Goal: Register for event/course

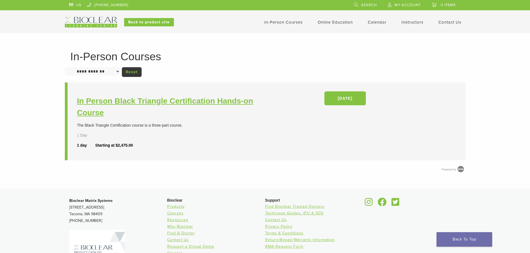
click at [199, 105] on h3 "In Person Black Triangle Certification Hands-on Course" at bounding box center [171, 106] width 189 height 23
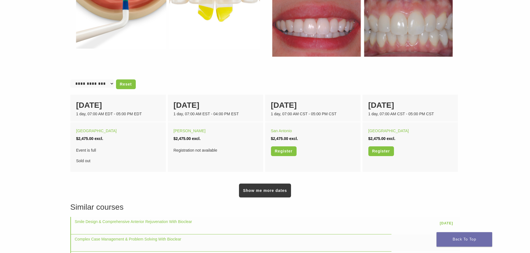
scroll to position [306, 0]
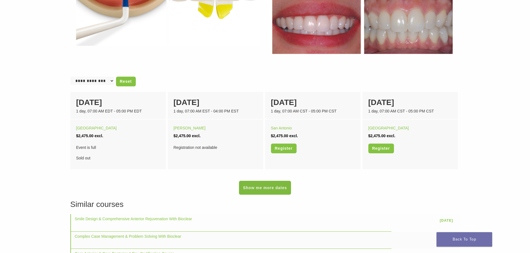
click at [276, 188] on link "Show me more dates" at bounding box center [265, 188] width 52 height 14
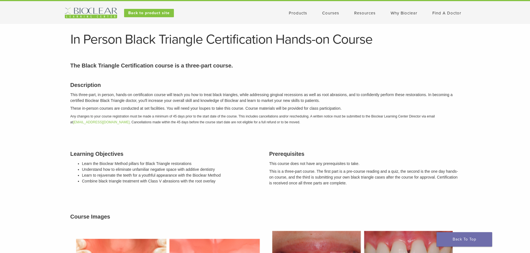
scroll to position [0, 0]
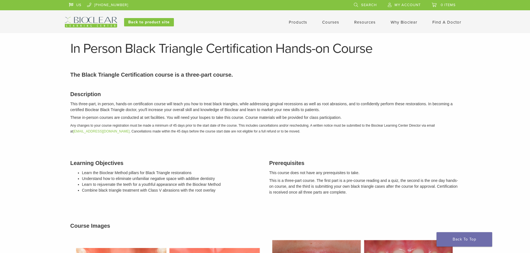
click at [328, 22] on link "Courses" at bounding box center [330, 22] width 17 height 5
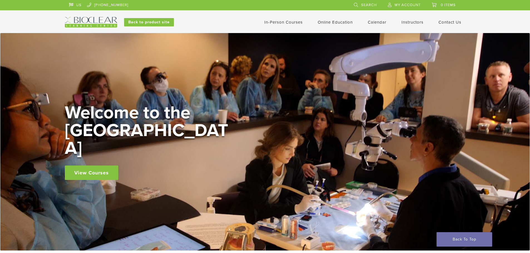
click at [286, 23] on link "In-Person Courses" at bounding box center [283, 22] width 38 height 5
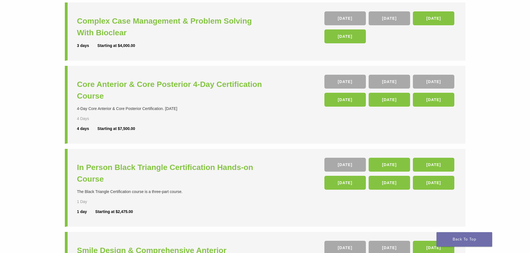
scroll to position [139, 0]
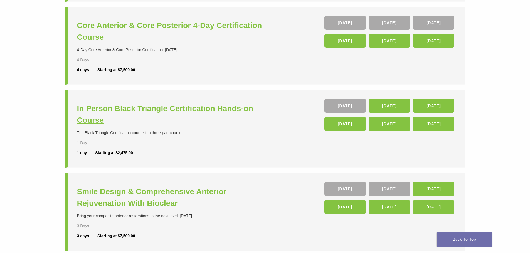
click at [168, 111] on h3 "In Person Black Triangle Certification Hands-on Course" at bounding box center [171, 114] width 189 height 23
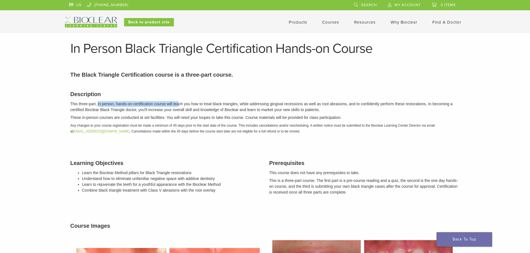
drag, startPoint x: 98, startPoint y: 104, endPoint x: 180, endPoint y: 105, distance: 82.0
click at [180, 105] on p "This three-part, in person, hands-on certification course will teach you how to…" at bounding box center [264, 107] width 389 height 12
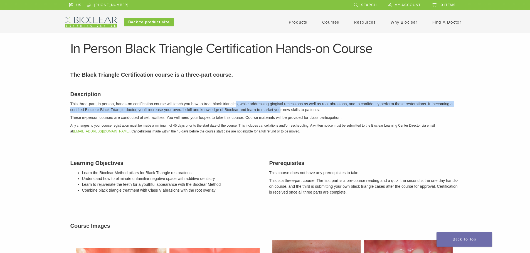
drag, startPoint x: 238, startPoint y: 104, endPoint x: 279, endPoint y: 112, distance: 42.5
click at [279, 112] on p "This three-part, in person, hands-on certification course will teach you how to…" at bounding box center [264, 107] width 389 height 12
click at [280, 112] on p "This three-part, in person, hands-on certification course will teach you how to…" at bounding box center [264, 107] width 389 height 12
click at [132, 113] on p "This three-part, in person, hands-on certification course will teach you how to…" at bounding box center [264, 107] width 389 height 12
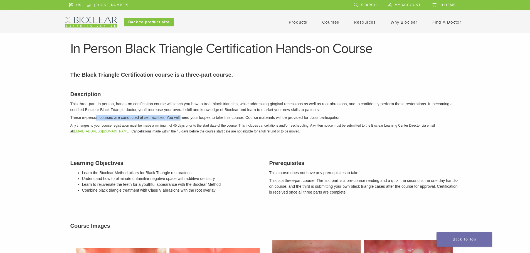
drag, startPoint x: 103, startPoint y: 117, endPoint x: 182, endPoint y: 118, distance: 78.4
click at [182, 118] on p "These in-person courses are conducted at set facilities. You will need your lou…" at bounding box center [264, 118] width 389 height 6
click at [146, 117] on p "These in-person courses are conducted at set facilities. You will need your lou…" at bounding box center [264, 118] width 389 height 6
drag, startPoint x: 193, startPoint y: 115, endPoint x: 292, endPoint y: 117, distance: 99.3
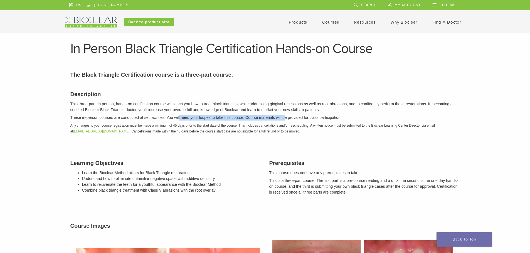
click at [288, 117] on p "These in-person courses are conducted at set facilities. You will need your lou…" at bounding box center [264, 118] width 389 height 6
click at [292, 117] on p "These in-person courses are conducted at set facilities. You will need your lou…" at bounding box center [264, 118] width 389 height 6
drag, startPoint x: 233, startPoint y: 114, endPoint x: 314, endPoint y: 119, distance: 81.9
click at [314, 119] on div "Description This three-part, in person, hands-on certification course will teac…" at bounding box center [265, 111] width 398 height 57
click at [315, 119] on p "These in-person courses are conducted at set facilities. You will need your lou…" at bounding box center [264, 118] width 389 height 6
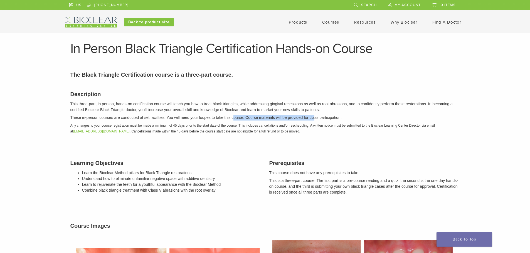
click at [305, 120] on p "These in-person courses are conducted at set facilities. You will need your lou…" at bounding box center [264, 118] width 389 height 6
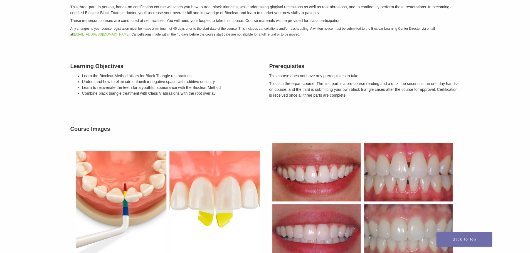
scroll to position [83, 0]
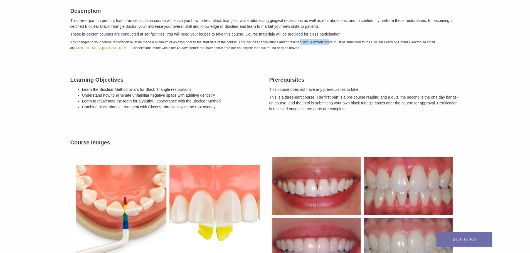
drag, startPoint x: 325, startPoint y: 40, endPoint x: 329, endPoint y: 40, distance: 3.9
click at [329, 40] on p "Any changes to your course registration must be made a minimum of 45 days prior…" at bounding box center [264, 45] width 389 height 12
drag, startPoint x: 198, startPoint y: 41, endPoint x: 257, endPoint y: 38, distance: 59.3
click at [257, 38] on div "Description This three-part, in person, hands-on certification course will teac…" at bounding box center [265, 28] width 398 height 57
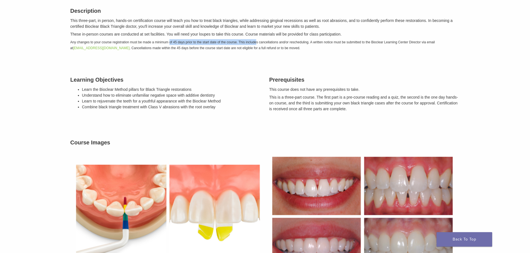
click at [257, 38] on div "Description This three-part, in person, hands-on certification course will teac…" at bounding box center [265, 28] width 398 height 57
drag, startPoint x: 101, startPoint y: 23, endPoint x: 142, endPoint y: 20, distance: 41.0
click at [140, 20] on p "This three-part, in person, hands-on certification course will teach you how to…" at bounding box center [264, 24] width 389 height 12
click at [142, 20] on p "This three-part, in person, hands-on certification course will teach you how to…" at bounding box center [264, 24] width 389 height 12
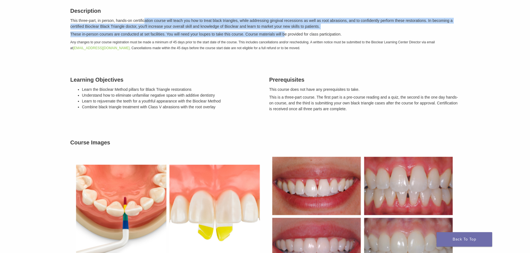
drag, startPoint x: 150, startPoint y: 20, endPoint x: 285, endPoint y: 30, distance: 135.2
click at [285, 30] on div "Description This three-part, in person, hands-on certification course will teac…" at bounding box center [265, 28] width 398 height 57
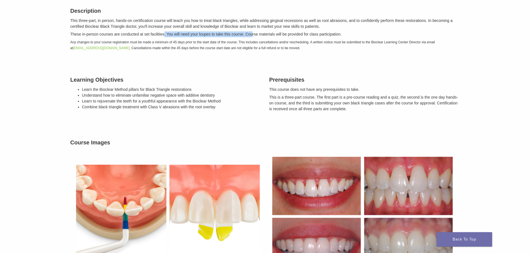
drag, startPoint x: 172, startPoint y: 33, endPoint x: 251, endPoint y: 30, distance: 79.3
click at [251, 30] on div "Description This three-part, in person, hands-on certification course will teac…" at bounding box center [265, 28] width 398 height 57
drag, startPoint x: 129, startPoint y: 34, endPoint x: 174, endPoint y: 33, distance: 45.0
click at [173, 33] on p "These in-person courses are conducted at set facilities. You will need your lou…" at bounding box center [264, 34] width 389 height 6
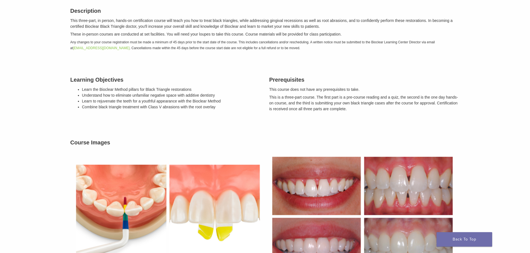
click at [174, 33] on p "These in-person courses are conducted at set facilities. You will need your lou…" at bounding box center [264, 34] width 389 height 6
drag, startPoint x: 169, startPoint y: 33, endPoint x: 273, endPoint y: 26, distance: 104.2
click at [273, 26] on div "Description This three-part, in person, hands-on certification course will teac…" at bounding box center [265, 28] width 398 height 57
click at [272, 30] on div "Description This three-part, in person, hands-on certification course will teac…" at bounding box center [265, 28] width 398 height 57
drag, startPoint x: 233, startPoint y: 36, endPoint x: 322, endPoint y: 30, distance: 89.2
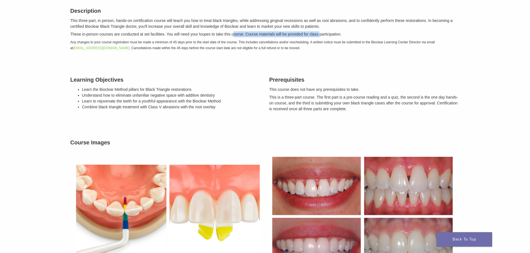
click at [322, 30] on div "Description This three-part, in person, hands-on certification course will teac…" at bounding box center [265, 28] width 398 height 57
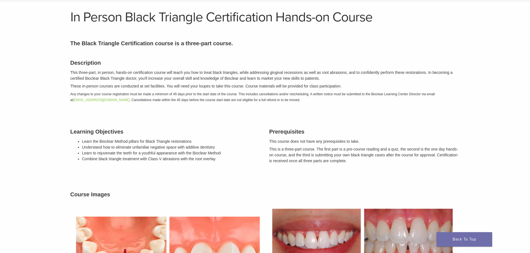
scroll to position [0, 0]
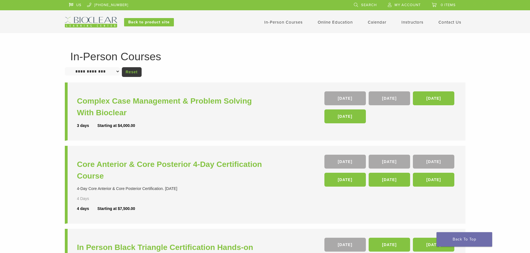
scroll to position [139, 0]
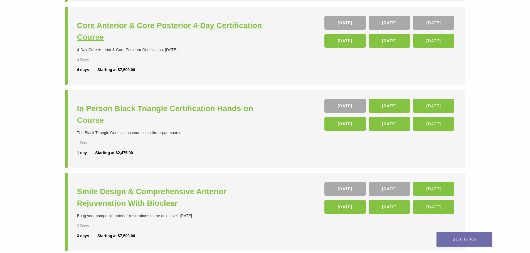
click at [163, 27] on h3 "Core Anterior & Core Posterior 4-Day Certification Course" at bounding box center [171, 31] width 189 height 23
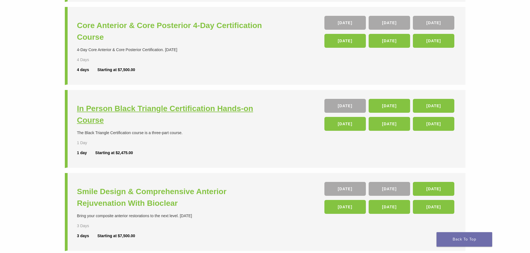
click at [150, 110] on h3 "In Person Black Triangle Certification Hands-on Course" at bounding box center [171, 114] width 189 height 23
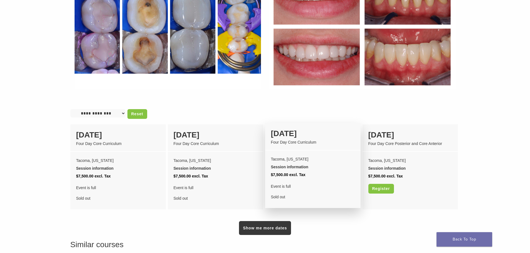
scroll to position [389, 0]
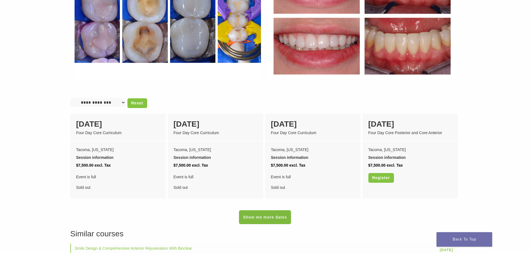
click at [272, 210] on link "Show me more dates" at bounding box center [265, 217] width 52 height 14
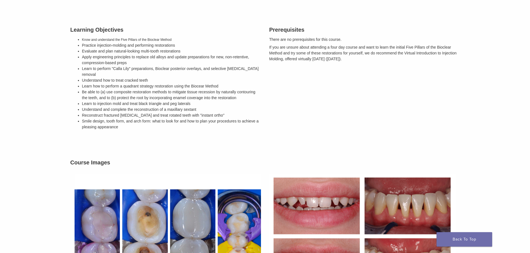
scroll to position [167, 0]
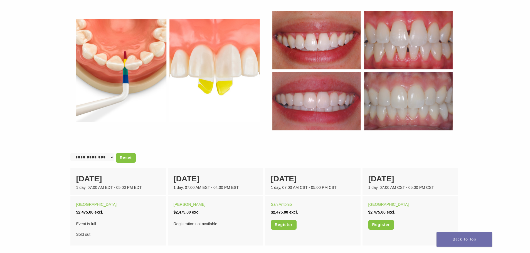
scroll to position [250, 0]
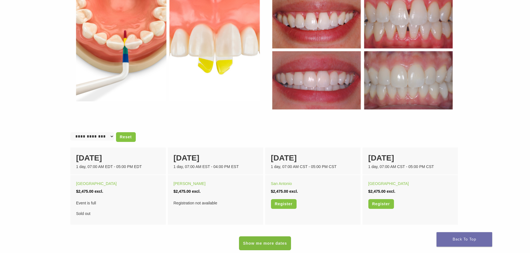
click at [269, 245] on link "Show me more dates" at bounding box center [265, 244] width 52 height 14
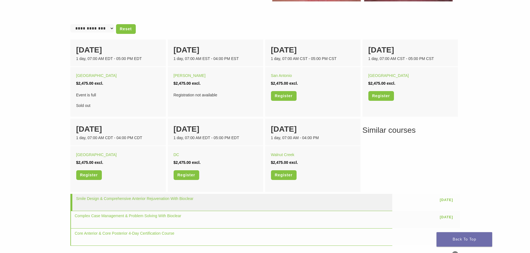
scroll to position [361, 0]
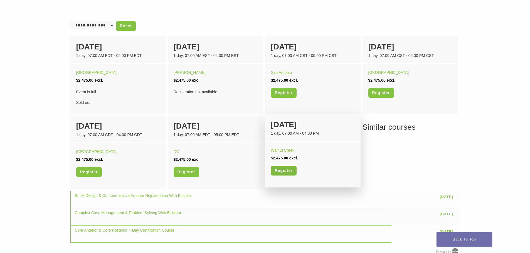
click at [275, 171] on link "Register" at bounding box center [284, 171] width 26 height 10
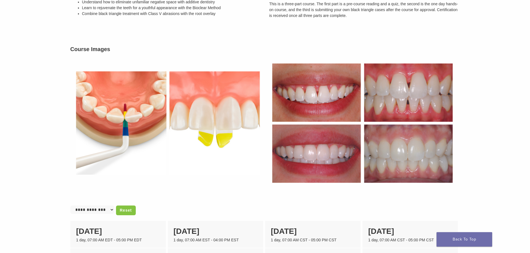
scroll to position [167, 0]
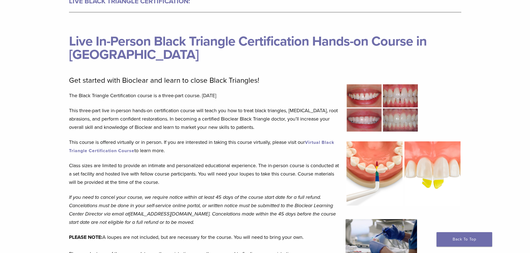
scroll to position [56, 0]
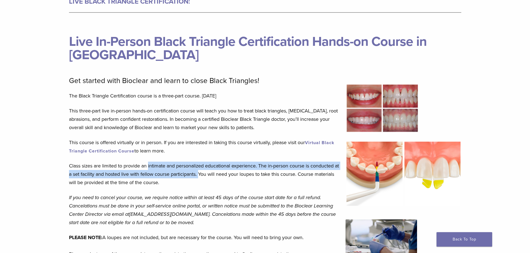
drag, startPoint x: 149, startPoint y: 170, endPoint x: 212, endPoint y: 171, distance: 63.1
click at [212, 171] on p "Class sizes are limited to provide an intimate and personalized educational exp…" at bounding box center [204, 174] width 270 height 25
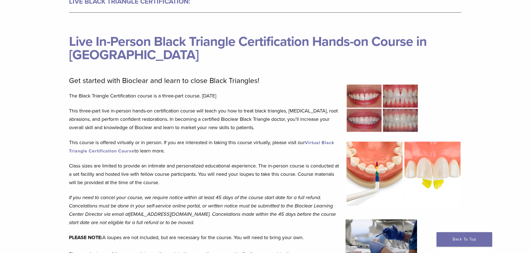
click at [153, 185] on p "Class sizes are limited to provide an intimate and personalized educational exp…" at bounding box center [204, 174] width 270 height 25
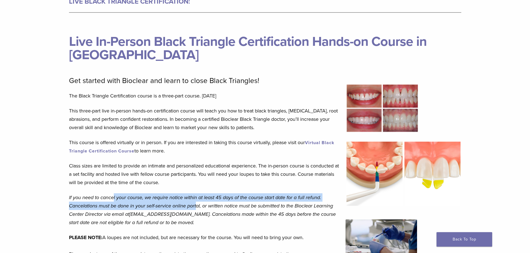
drag, startPoint x: 168, startPoint y: 204, endPoint x: 197, endPoint y: 205, distance: 29.5
click at [197, 205] on em "If you need to cancel your course, we require notice within at least 45 days of…" at bounding box center [202, 210] width 267 height 31
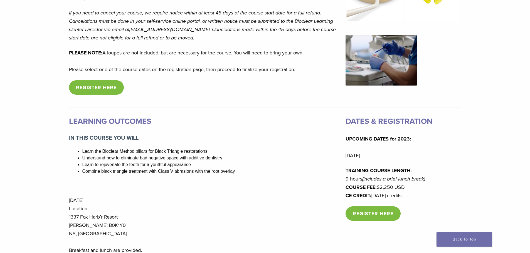
scroll to position [250, 0]
